Goal: Information Seeking & Learning: Check status

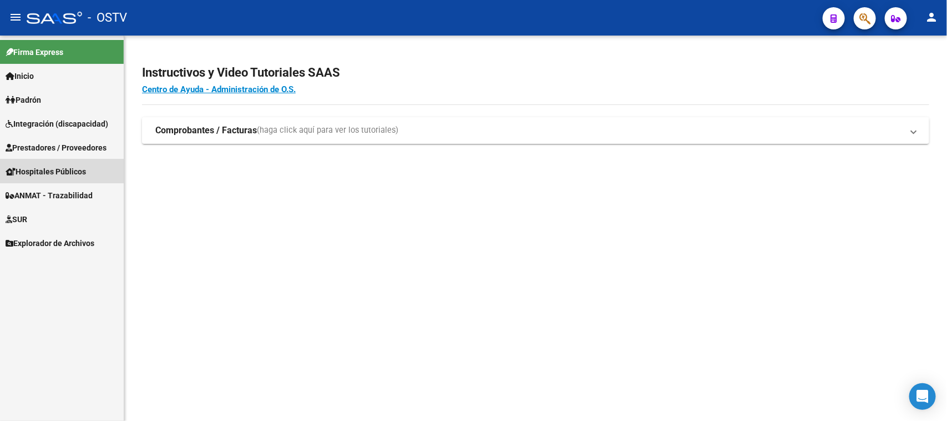
click at [48, 165] on span "Hospitales Públicos" at bounding box center [46, 171] width 80 height 12
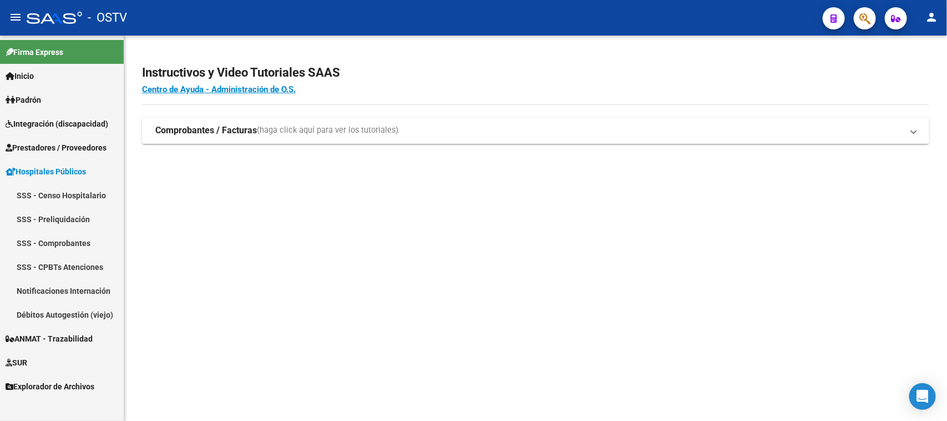
click at [63, 290] on link "Notificaciones Internación" at bounding box center [62, 291] width 124 height 24
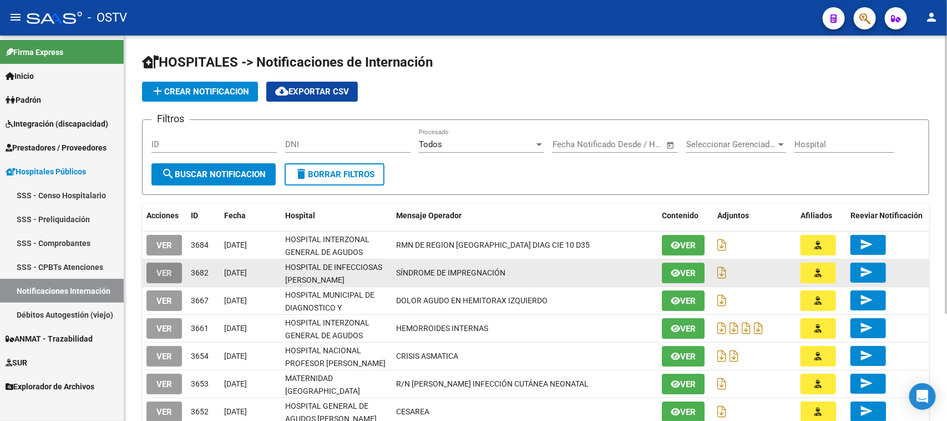
click at [174, 272] on button "VER" at bounding box center [164, 272] width 36 height 21
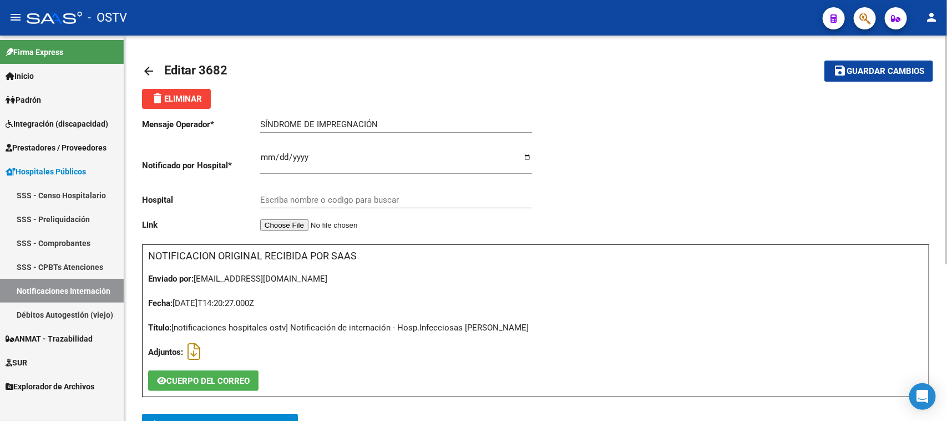
type input "HOSPITAL DE INFECCIOSAS [PERSON_NAME]"
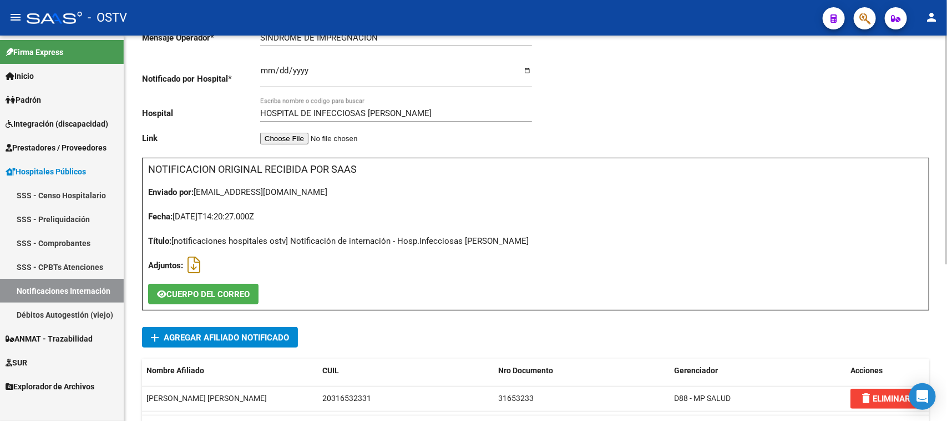
scroll to position [264, 0]
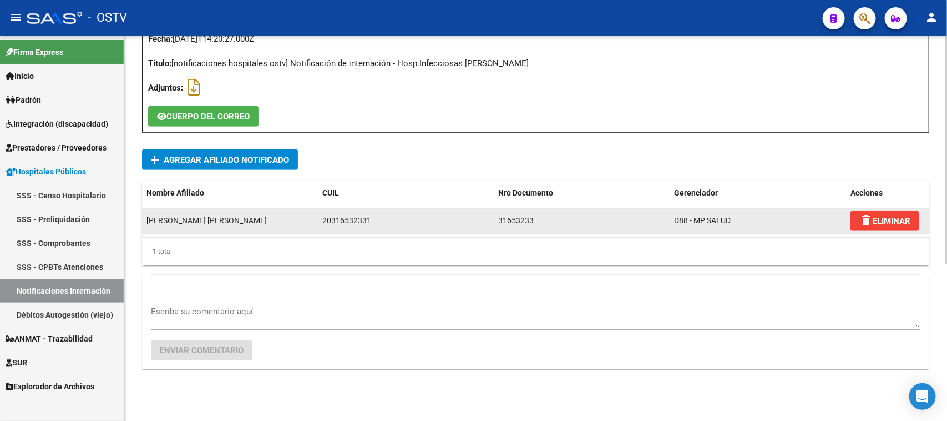
click at [176, 221] on span "[PERSON_NAME] [PERSON_NAME]" at bounding box center [206, 220] width 120 height 9
click at [326, 216] on div "20316532331" at bounding box center [346, 220] width 49 height 13
click at [406, 222] on div "20316532331" at bounding box center [405, 220] width 167 height 13
click at [247, 222] on div "[PERSON_NAME] [PERSON_NAME]" at bounding box center [229, 220] width 167 height 13
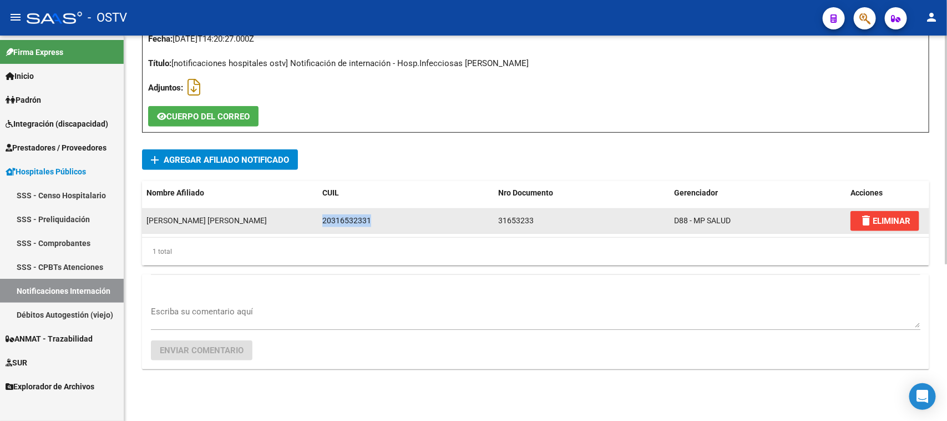
drag, startPoint x: 321, startPoint y: 218, endPoint x: 381, endPoint y: 222, distance: 60.0
click at [381, 222] on datatable-body-cell "20316532331" at bounding box center [406, 221] width 176 height 24
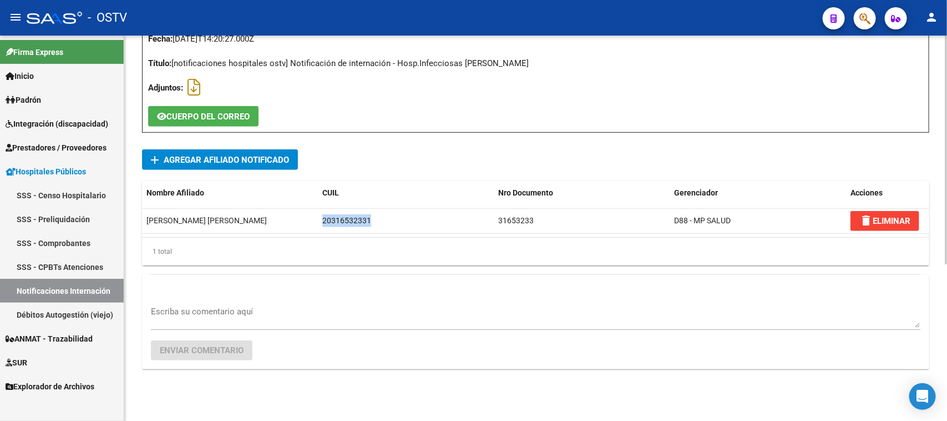
copy div "20316532331"
click at [874, 21] on button "button" at bounding box center [865, 18] width 22 height 22
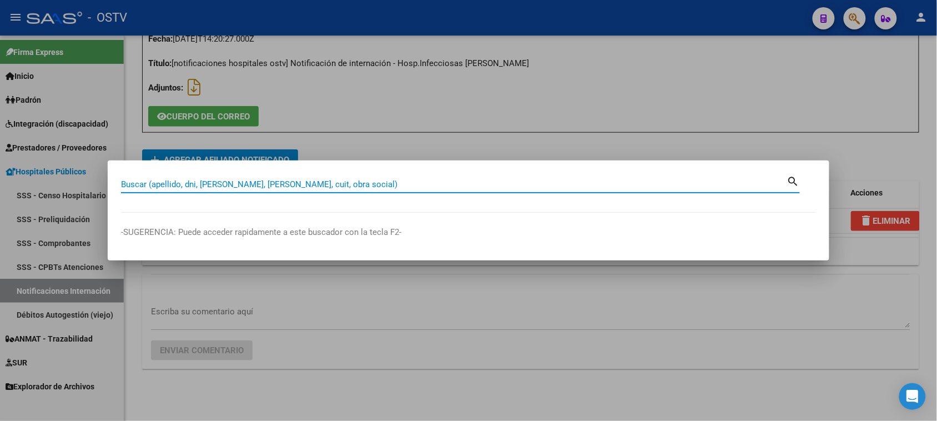
paste input "20316532331"
type input "20316532331"
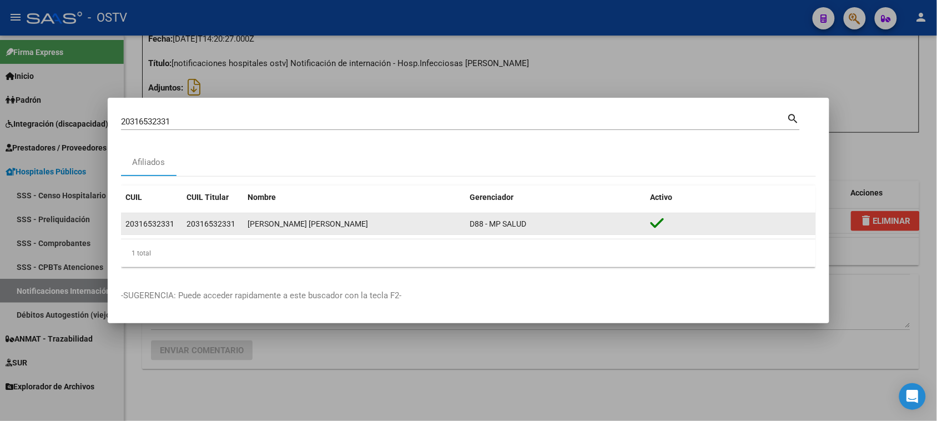
click at [311, 226] on div "[PERSON_NAME] [PERSON_NAME]" at bounding box center [353, 223] width 213 height 13
click at [490, 225] on span "D88 - MP SALUD" at bounding box center [497, 223] width 57 height 9
click at [159, 218] on div "20316532331" at bounding box center [149, 223] width 49 height 13
click at [652, 225] on icon at bounding box center [657, 223] width 14 height 16
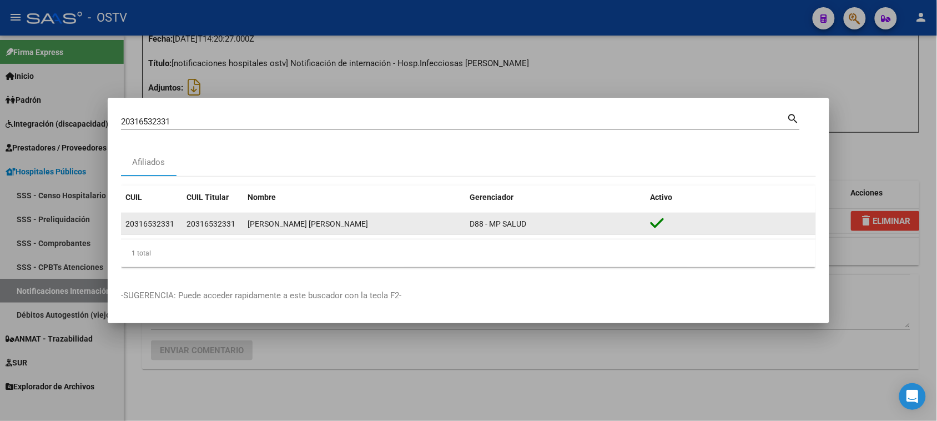
click at [652, 225] on icon at bounding box center [657, 223] width 14 height 16
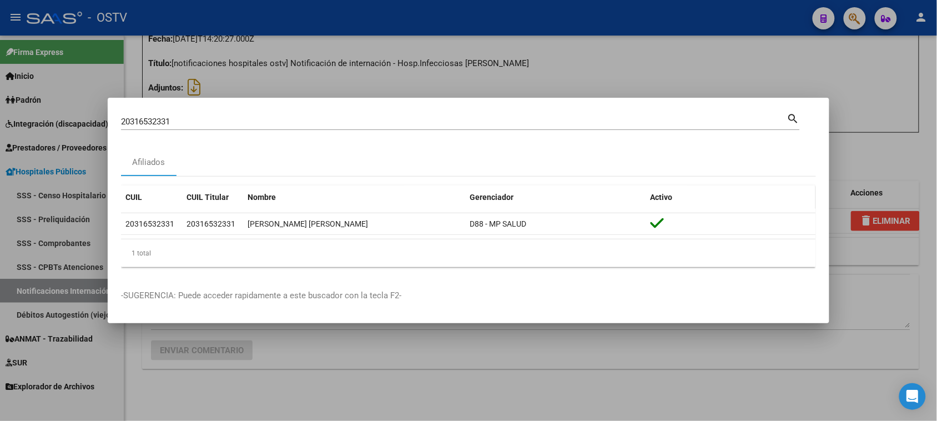
click at [665, 200] on span "Activo" at bounding box center [661, 197] width 22 height 9
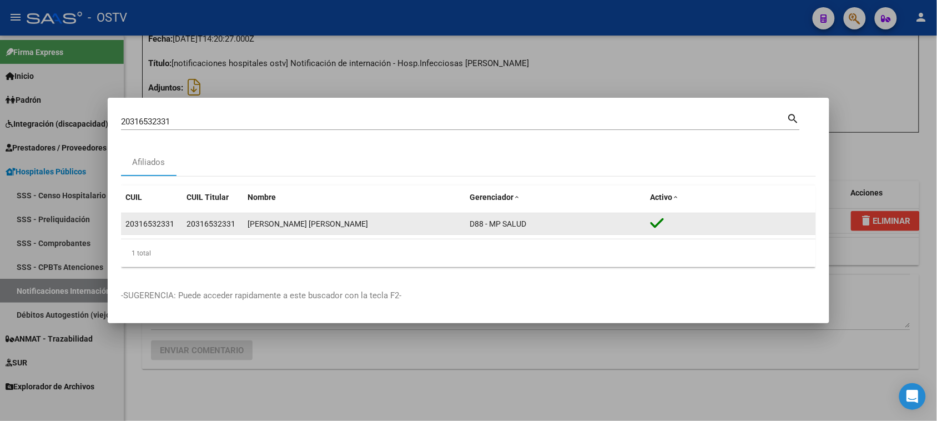
click at [528, 222] on div "D88 - MP SALUD" at bounding box center [555, 223] width 172 height 13
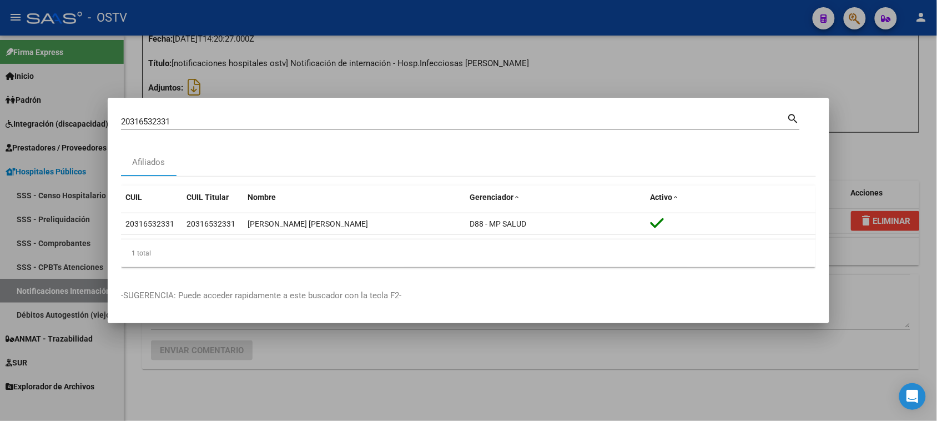
click at [13, 89] on div at bounding box center [468, 210] width 937 height 421
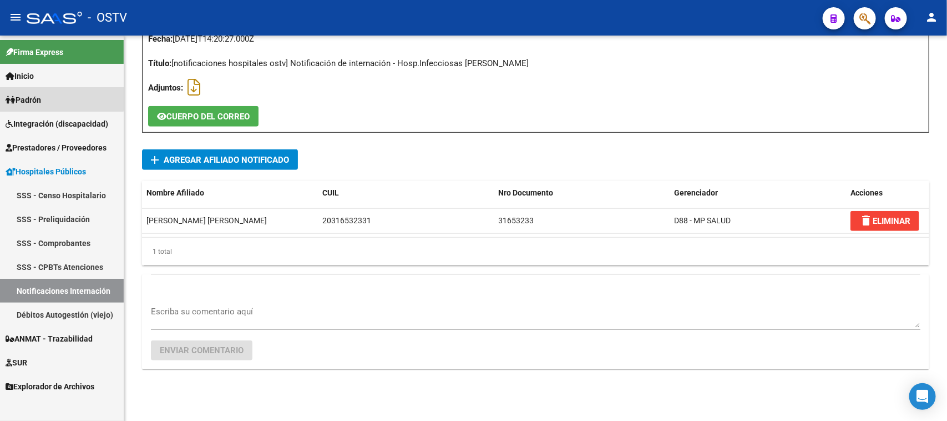
click at [15, 95] on span "Padrón" at bounding box center [24, 100] width 36 height 12
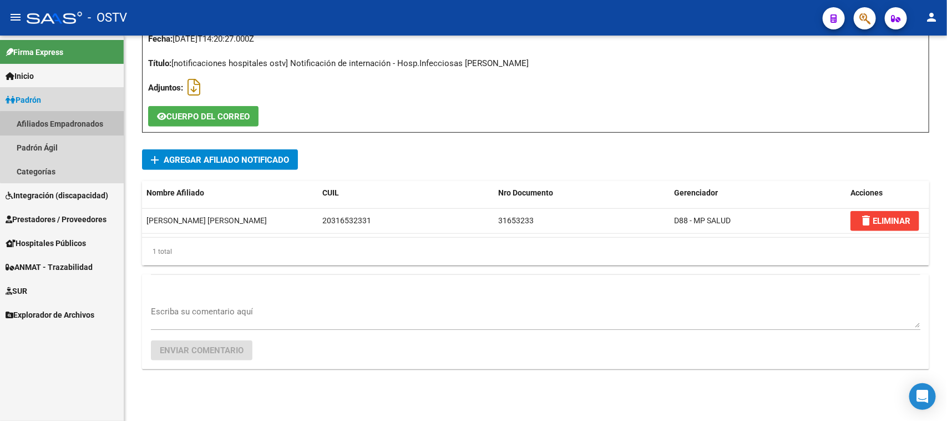
click at [71, 129] on link "Afiliados Empadronados" at bounding box center [62, 124] width 124 height 24
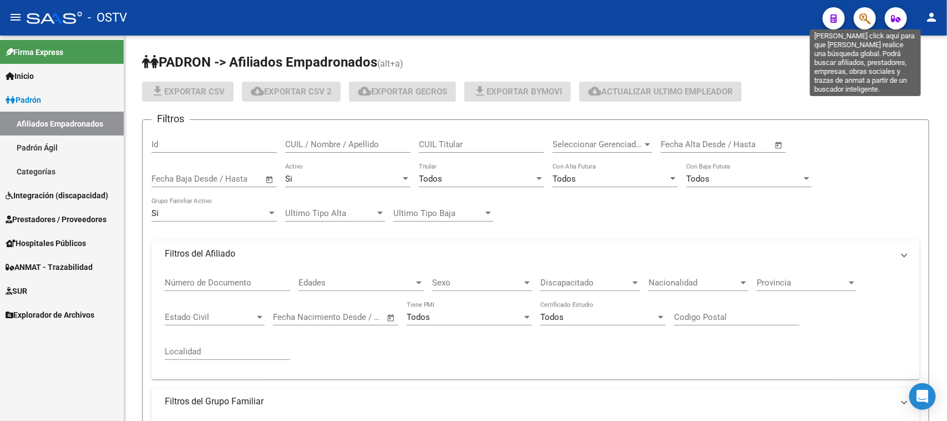
click at [870, 18] on icon "button" at bounding box center [864, 18] width 11 height 13
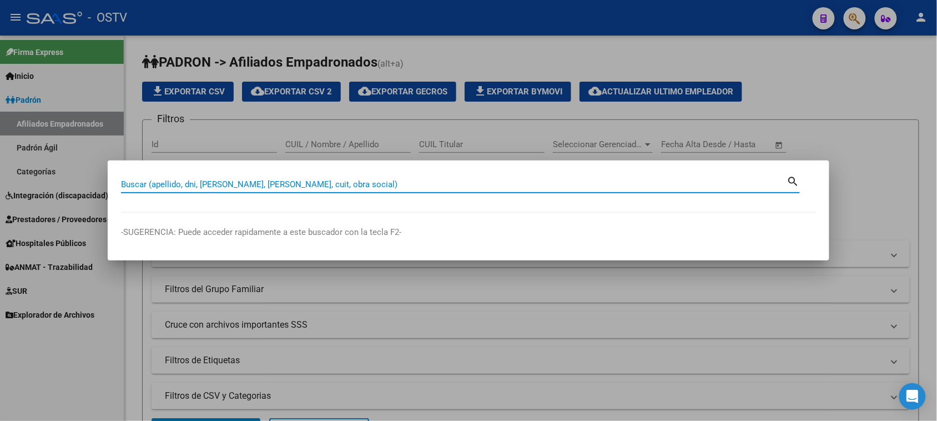
paste input "20316532331"
type input "20316532331"
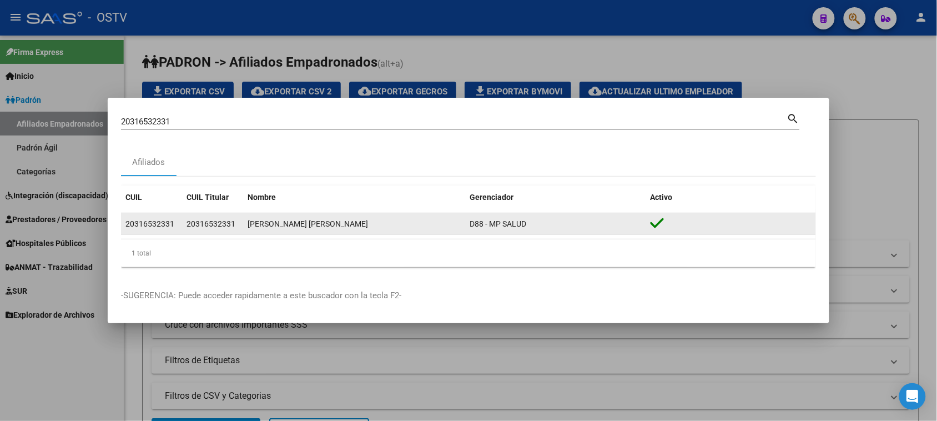
click at [497, 226] on span "D88 - MP SALUD" at bounding box center [497, 223] width 57 height 9
click at [197, 215] on datatable-body-cell "20316532331" at bounding box center [212, 224] width 61 height 22
click at [151, 230] on datatable-body-cell "20316532331" at bounding box center [151, 224] width 61 height 22
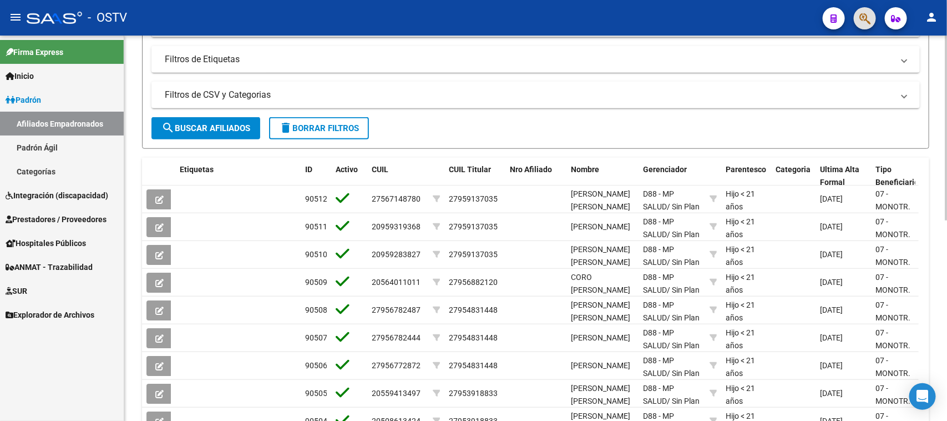
scroll to position [208, 0]
